Goal: Task Accomplishment & Management: Complete application form

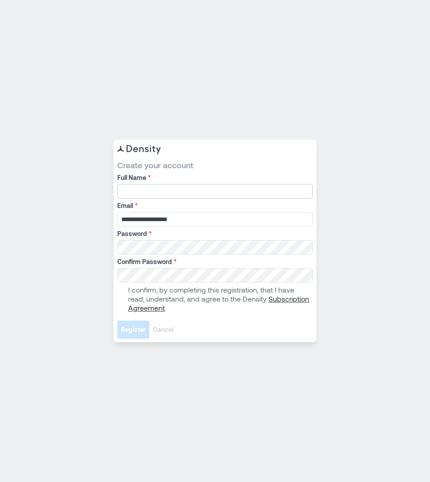
click at [191, 193] on input "Full Name *" at bounding box center [214, 191] width 195 height 14
type input "******"
click at [124, 295] on label "I confirm, by completing this registration, that I have read, understand, and a…" at bounding box center [214, 298] width 194 height 27
click at [130, 326] on span "Register" at bounding box center [133, 329] width 25 height 9
